Goal: Information Seeking & Learning: Find specific fact

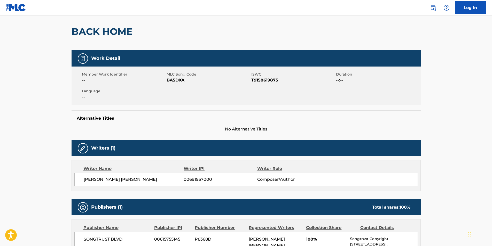
scroll to position [9, 0]
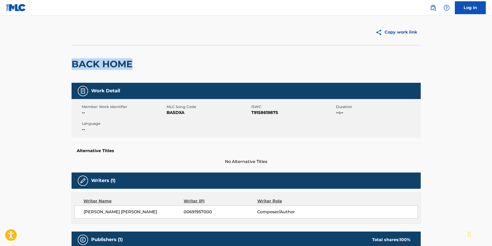
drag, startPoint x: 127, startPoint y: 66, endPoint x: 49, endPoint y: 68, distance: 78.5
click at [49, 68] on main "Copy work link BACK HOME Work Detail Member Work Identifier -- MLC Song Code BA…" at bounding box center [246, 193] width 492 height 375
copy h2 "BACK HOME"
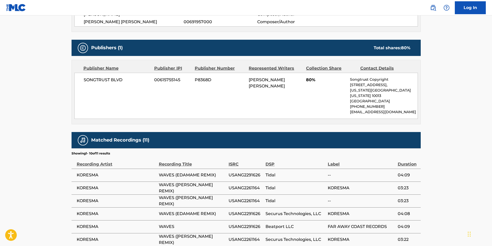
scroll to position [207, 0]
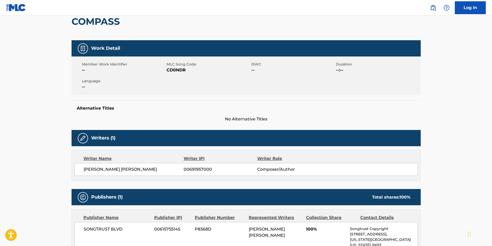
scroll to position [26, 0]
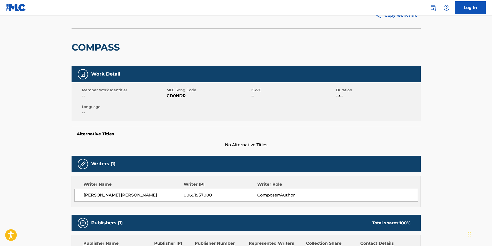
click at [17, 8] on img at bounding box center [16, 7] width 20 height 7
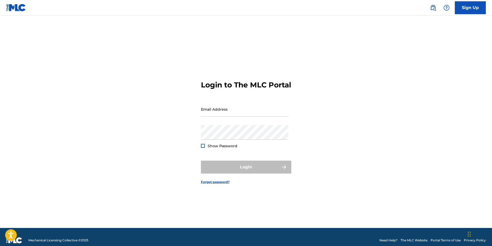
type input "[PERSON_NAME][EMAIL_ADDRESS][PERSON_NAME][DOMAIN_NAME]"
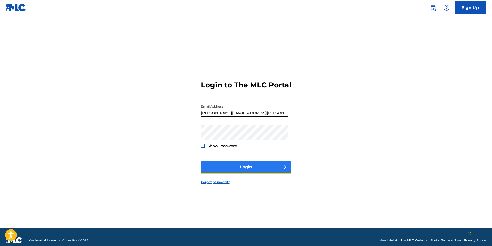
click at [246, 173] on button "Login" at bounding box center [246, 167] width 90 height 13
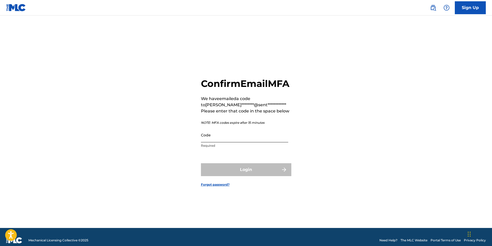
click at [230, 143] on input "Code" at bounding box center [244, 135] width 87 height 15
click at [223, 143] on input "Code" at bounding box center [244, 135] width 87 height 15
paste input "291501"
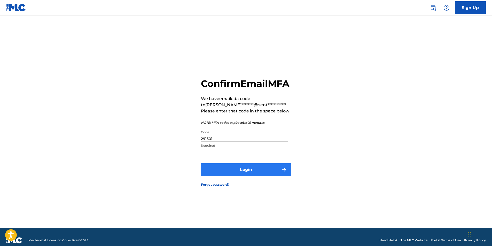
type input "291501"
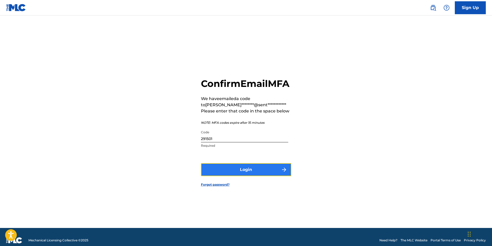
click at [220, 176] on button "Login" at bounding box center [246, 169] width 90 height 13
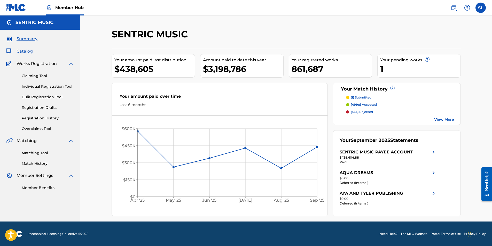
click at [27, 54] on span "Catalog" at bounding box center [25, 51] width 16 height 6
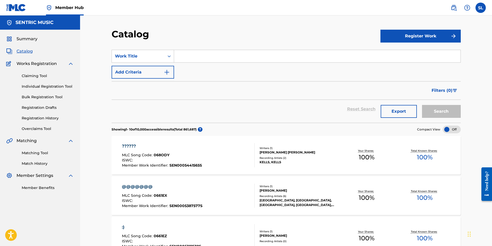
click at [195, 56] on input "Search Form" at bounding box center [317, 56] width 286 height 12
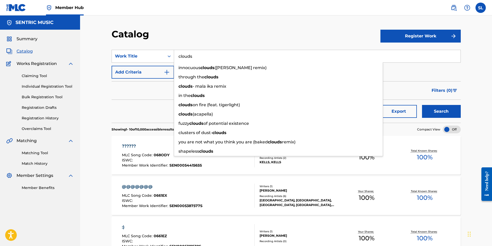
type input "clouds"
click at [180, 34] on div "Catalog" at bounding box center [246, 35] width 269 height 15
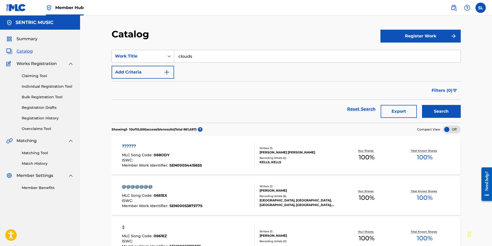
click at [151, 81] on form "SearchWithCriteria9c7304f6-f7e9-4b2c-a807-3bbe459f9789 Work Title clouds Add Cr…" at bounding box center [286, 86] width 349 height 73
click at [155, 71] on button "Add Criteria" at bounding box center [143, 72] width 62 height 13
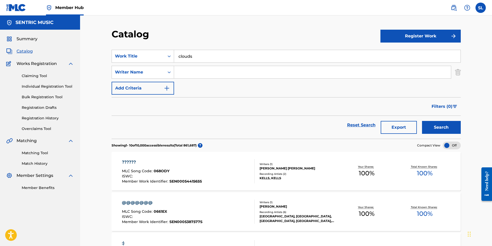
click at [209, 70] on input "Search Form" at bounding box center [312, 72] width 277 height 12
click at [422, 121] on button "Search" at bounding box center [441, 127] width 39 height 13
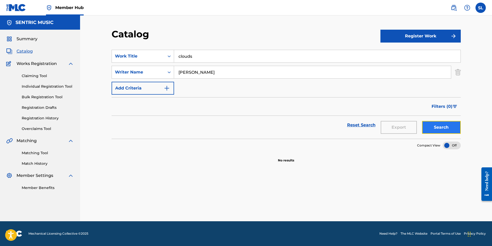
click at [444, 125] on button "Search" at bounding box center [441, 127] width 39 height 13
click at [153, 73] on div "Writer Name" at bounding box center [138, 72] width 46 height 6
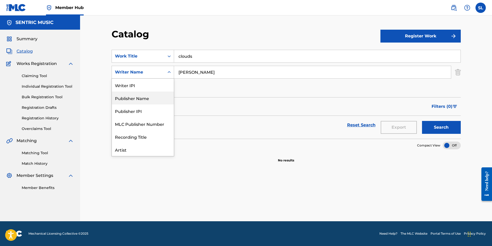
click at [229, 128] on div "Reset Search Export Search" at bounding box center [286, 125] width 349 height 19
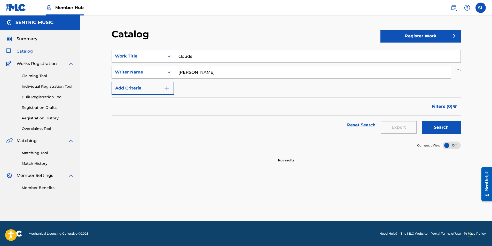
drag, startPoint x: 191, startPoint y: 72, endPoint x: 144, endPoint y: 73, distance: 46.5
click at [145, 74] on div "SearchWithCriteria8b08f468-b700-4847-a8cf-ba521b227bb2 Writer Name ryan lindberg" at bounding box center [286, 72] width 349 height 13
type input "lindberg"
click at [422, 121] on button "Search" at bounding box center [441, 127] width 39 height 13
click at [217, 59] on input "clouds" at bounding box center [317, 56] width 286 height 12
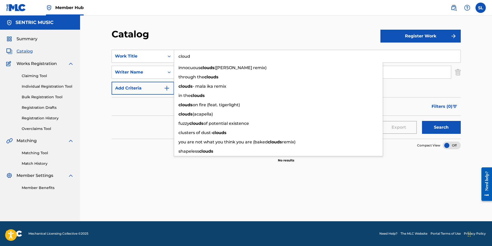
type input "cloud"
click at [422, 121] on button "Search" at bounding box center [441, 127] width 39 height 13
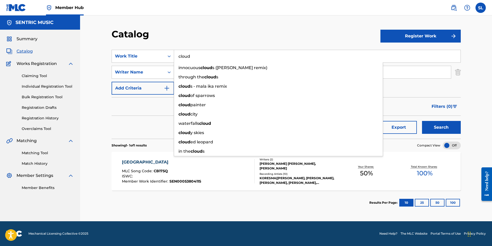
click at [120, 193] on section "Results Per Page: 10 25 50 100" at bounding box center [286, 203] width 349 height 24
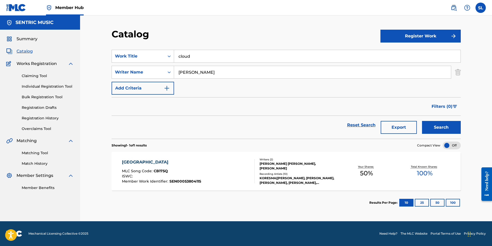
click at [151, 162] on div "[GEOGRAPHIC_DATA]" at bounding box center [161, 162] width 79 height 6
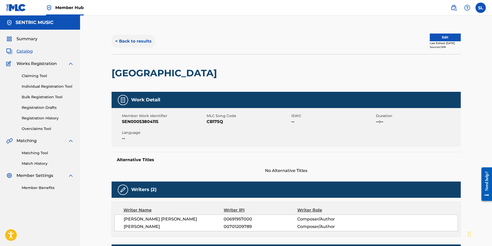
click at [145, 40] on button "< Back to results" at bounding box center [134, 41] width 44 height 13
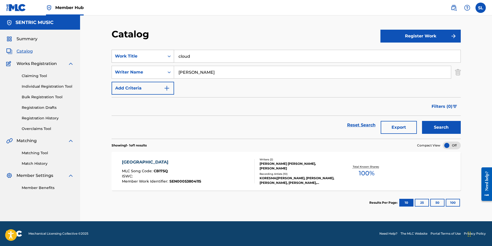
drag, startPoint x: 216, startPoint y: 57, endPoint x: 148, endPoint y: 51, distance: 67.9
click at [150, 51] on div "SearchWithCriteria9c7304f6-f7e9-4b2c-a807-3bbe459f9789 Work Title cloud" at bounding box center [286, 56] width 349 height 13
paste input "BACK HOME"
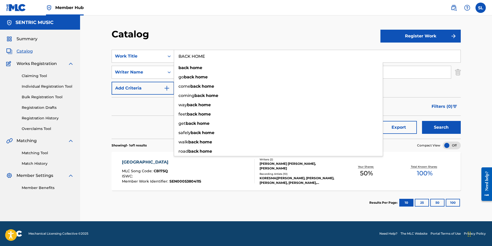
click at [152, 125] on div "Reset Search Export Search" at bounding box center [286, 125] width 349 height 19
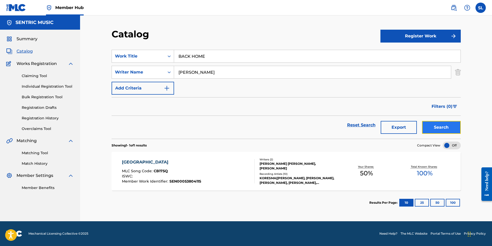
click at [449, 124] on button "Search" at bounding box center [441, 127] width 39 height 13
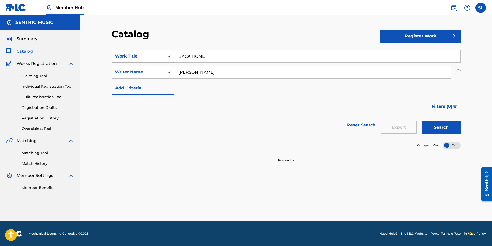
drag, startPoint x: 214, startPoint y: 56, endPoint x: 150, endPoint y: 55, distance: 63.5
click at [164, 55] on div "SearchWithCriteria9c7304f6-f7e9-4b2c-a807-3bbe459f9789 Work Title BACK HOME" at bounding box center [286, 56] width 349 height 13
paste input "WAVES"
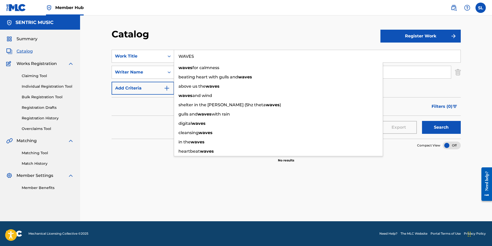
click at [422, 121] on button "Search" at bounding box center [441, 127] width 39 height 13
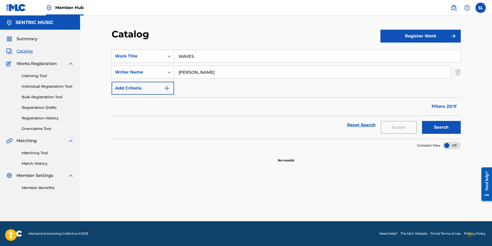
click at [208, 79] on div "lindberg" at bounding box center [312, 72] width 277 height 13
drag, startPoint x: 157, startPoint y: 55, endPoint x: 132, endPoint y: 53, distance: 24.6
click at [135, 54] on div "SearchWithCriteria9c7304f6-f7e9-4b2c-a807-3bbe459f9789 Work Title WAVES" at bounding box center [286, 56] width 349 height 13
paste input "COMPAS"
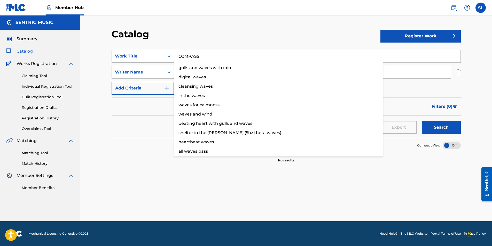
type input "COMPASS"
click at [422, 121] on button "Search" at bounding box center [441, 127] width 39 height 13
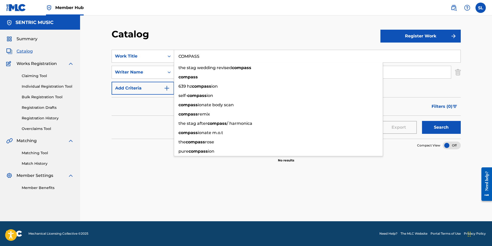
click at [92, 136] on div "Catalog Register Work SearchWithCriteria9c7304f6-f7e9-4b2c-a807-3bbe459f9789 Wo…" at bounding box center [286, 118] width 412 height 206
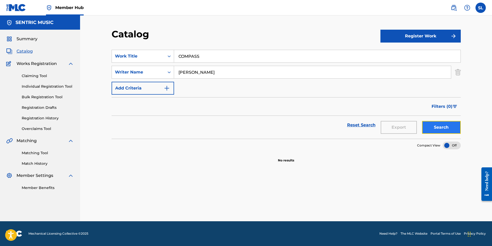
click at [431, 132] on button "Search" at bounding box center [441, 127] width 39 height 13
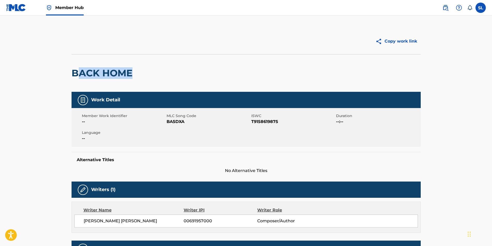
drag, startPoint x: 140, startPoint y: 79, endPoint x: 81, endPoint y: 75, distance: 59.0
click at [81, 75] on div "BACK HOME" at bounding box center [246, 73] width 349 height 38
click at [76, 72] on h2 "BACK HOME" at bounding box center [104, 73] width 64 height 12
drag, startPoint x: 90, startPoint y: 72, endPoint x: 145, endPoint y: 70, distance: 55.0
click at [145, 71] on div "Copy work link BACK HOME Work Detail Member Work Identifier -- MLC Song Code BA…" at bounding box center [246, 205] width 362 height 355
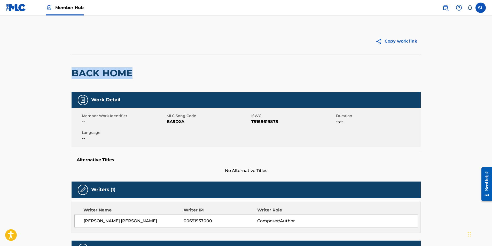
copy h2 "BACK HOME"
drag, startPoint x: 73, startPoint y: 76, endPoint x: 64, endPoint y: 77, distance: 9.1
copy h2 "COMPASS"
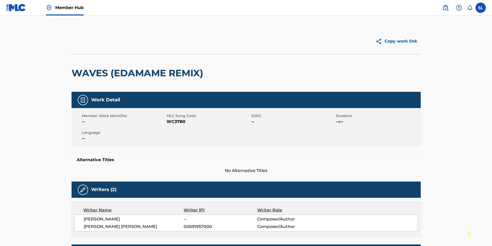
click at [74, 73] on h2 "WAVES (EDAMAME REMIX)" at bounding box center [139, 73] width 134 height 12
copy h2 "WAVES"
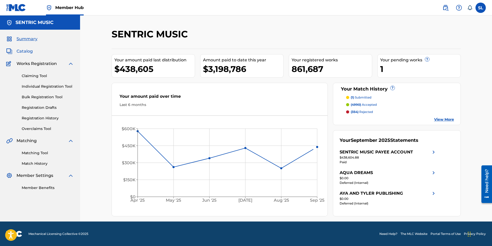
click at [29, 53] on span "Catalog" at bounding box center [25, 51] width 16 height 6
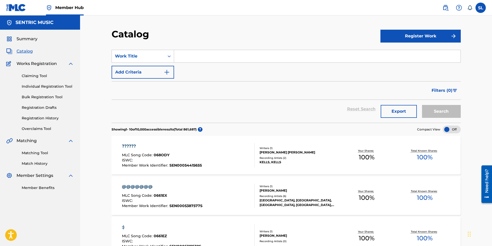
click at [199, 59] on input "Search Form" at bounding box center [317, 56] width 286 height 12
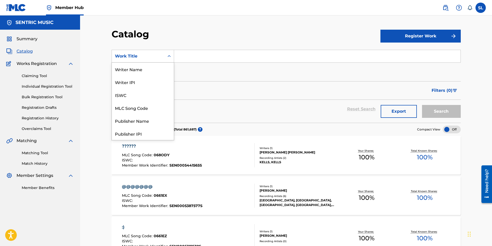
drag, startPoint x: 151, startPoint y: 53, endPoint x: 152, endPoint y: 56, distance: 3.3
click at [150, 53] on div "Work Title" at bounding box center [138, 56] width 53 height 10
drag, startPoint x: 138, startPoint y: 107, endPoint x: 155, endPoint y: 87, distance: 27.1
click at [138, 107] on div "Artist" at bounding box center [143, 107] width 62 height 13
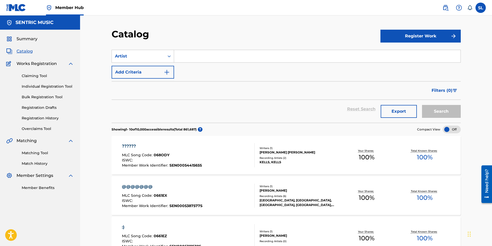
click at [186, 64] on div "SearchWithCriteria0bc68017-176f-4086-8165-ed0ef07a96d7 Artist Add Criteria" at bounding box center [286, 64] width 349 height 29
click at [191, 51] on input "Search Form" at bounding box center [317, 56] width 286 height 12
type input "koresma"
click at [422, 105] on button "Search" at bounding box center [441, 111] width 39 height 13
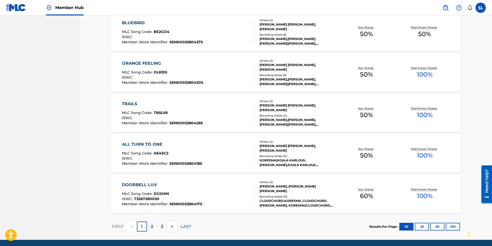
scroll to position [336, 0]
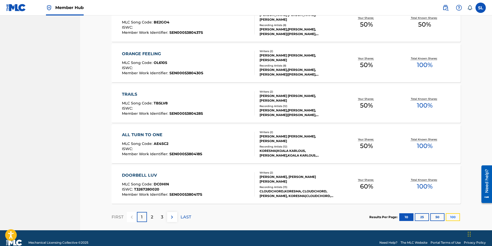
click at [453, 217] on button "100" at bounding box center [453, 218] width 14 height 8
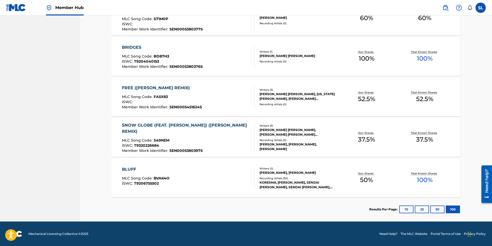
scroll to position [1761, 0]
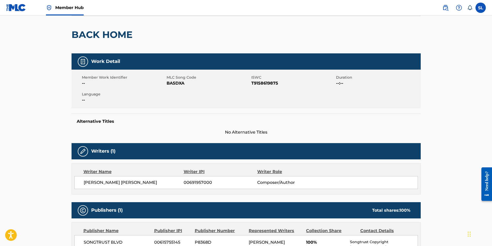
scroll to position [26, 0]
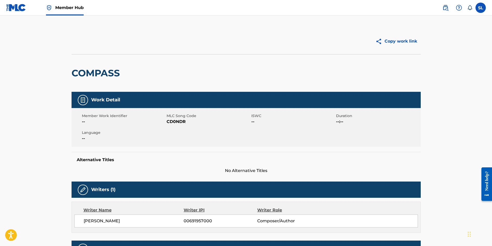
click at [58, 8] on span "Member Hub" at bounding box center [69, 8] width 28 height 6
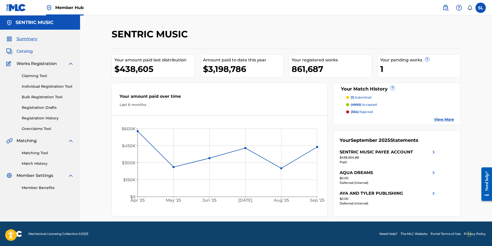
click at [22, 50] on span "Catalog" at bounding box center [25, 51] width 16 height 6
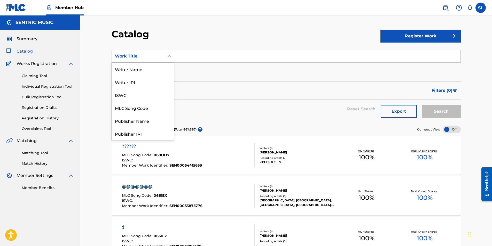
click at [158, 52] on div "Work Title" at bounding box center [138, 56] width 53 height 10
click at [139, 73] on div "Writer Name" at bounding box center [143, 69] width 62 height 13
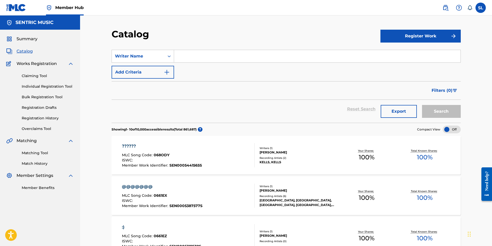
click at [191, 57] on input "Search Form" at bounding box center [317, 56] width 286 height 12
type input "[PERSON_NAME]"
click at [422, 105] on button "Search" at bounding box center [441, 111] width 39 height 13
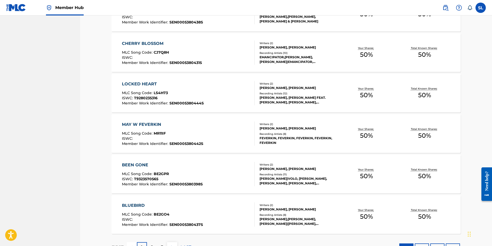
scroll to position [345, 0]
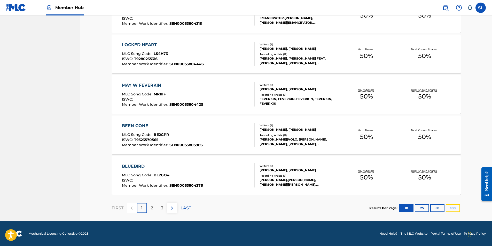
click at [451, 209] on button "100" at bounding box center [453, 209] width 14 height 8
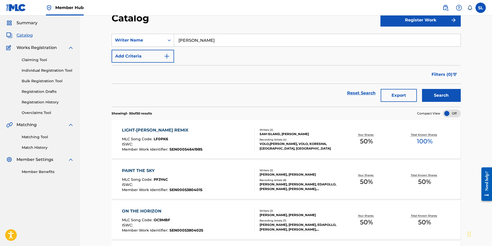
scroll to position [0, 0]
